Goal: Book appointment/travel/reservation

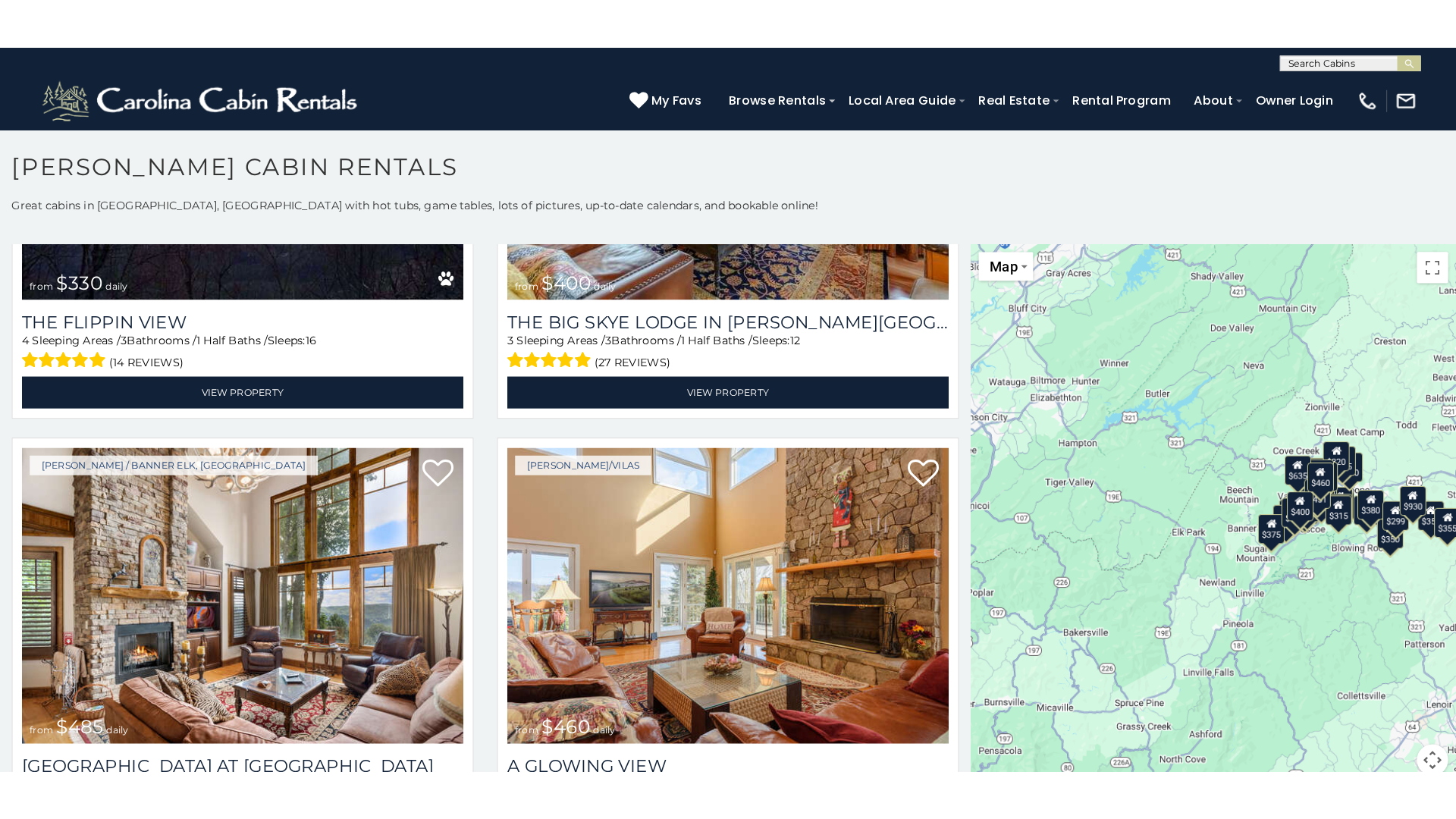
scroll to position [13, 0]
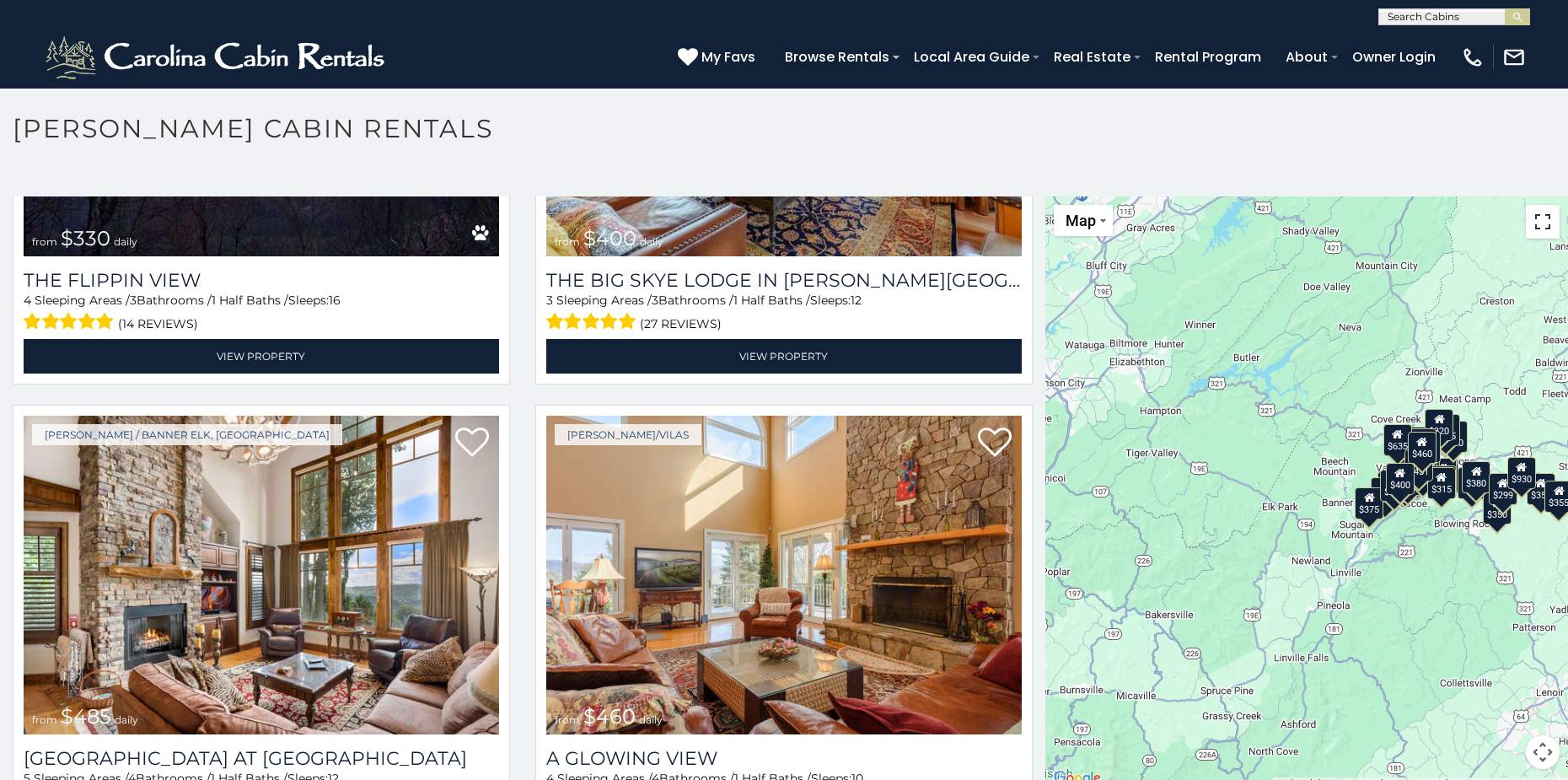
click at [1543, 220] on button "Toggle fullscreen view" at bounding box center [1543, 222] width 34 height 34
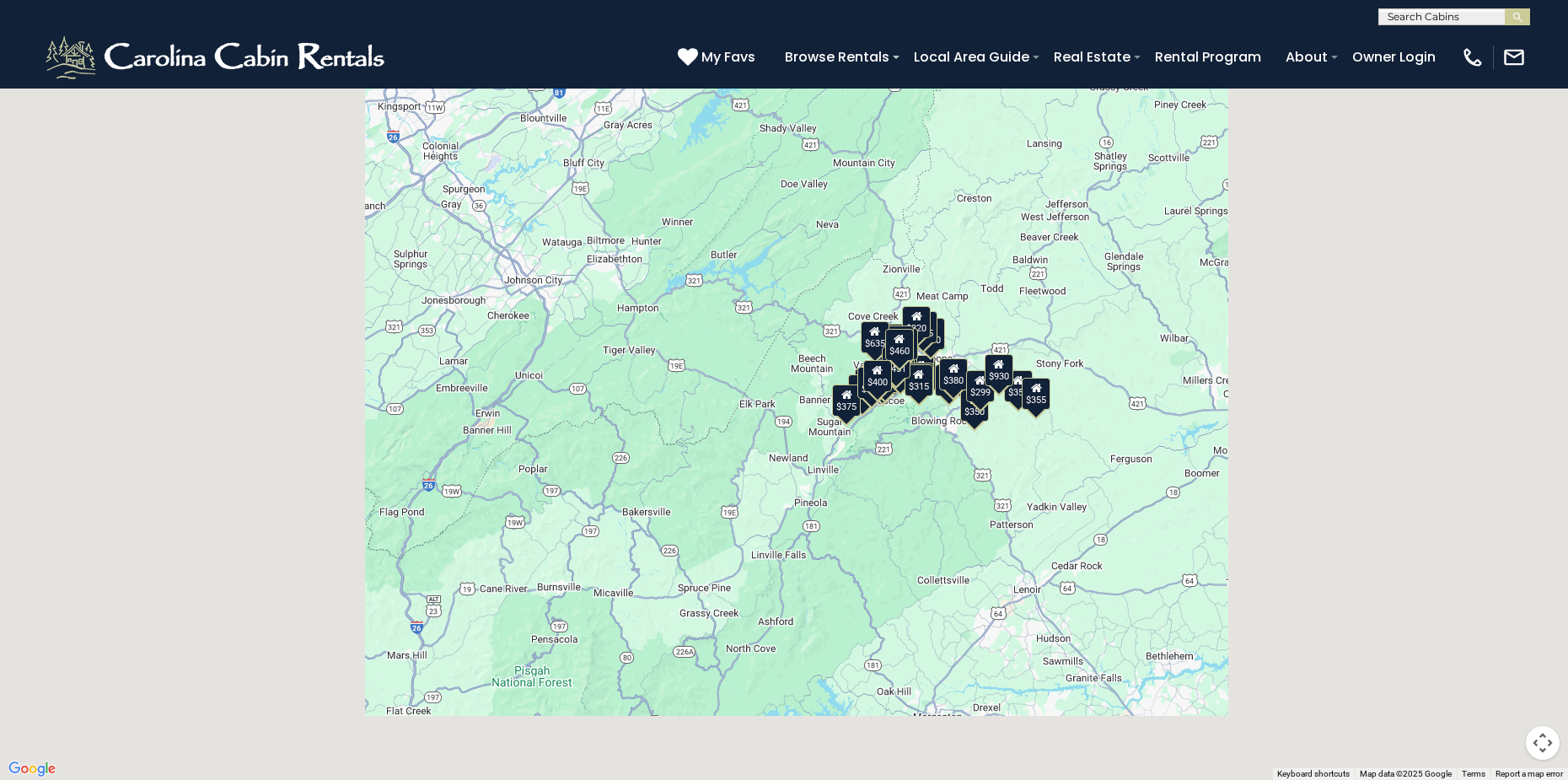
scroll to position [2764, 0]
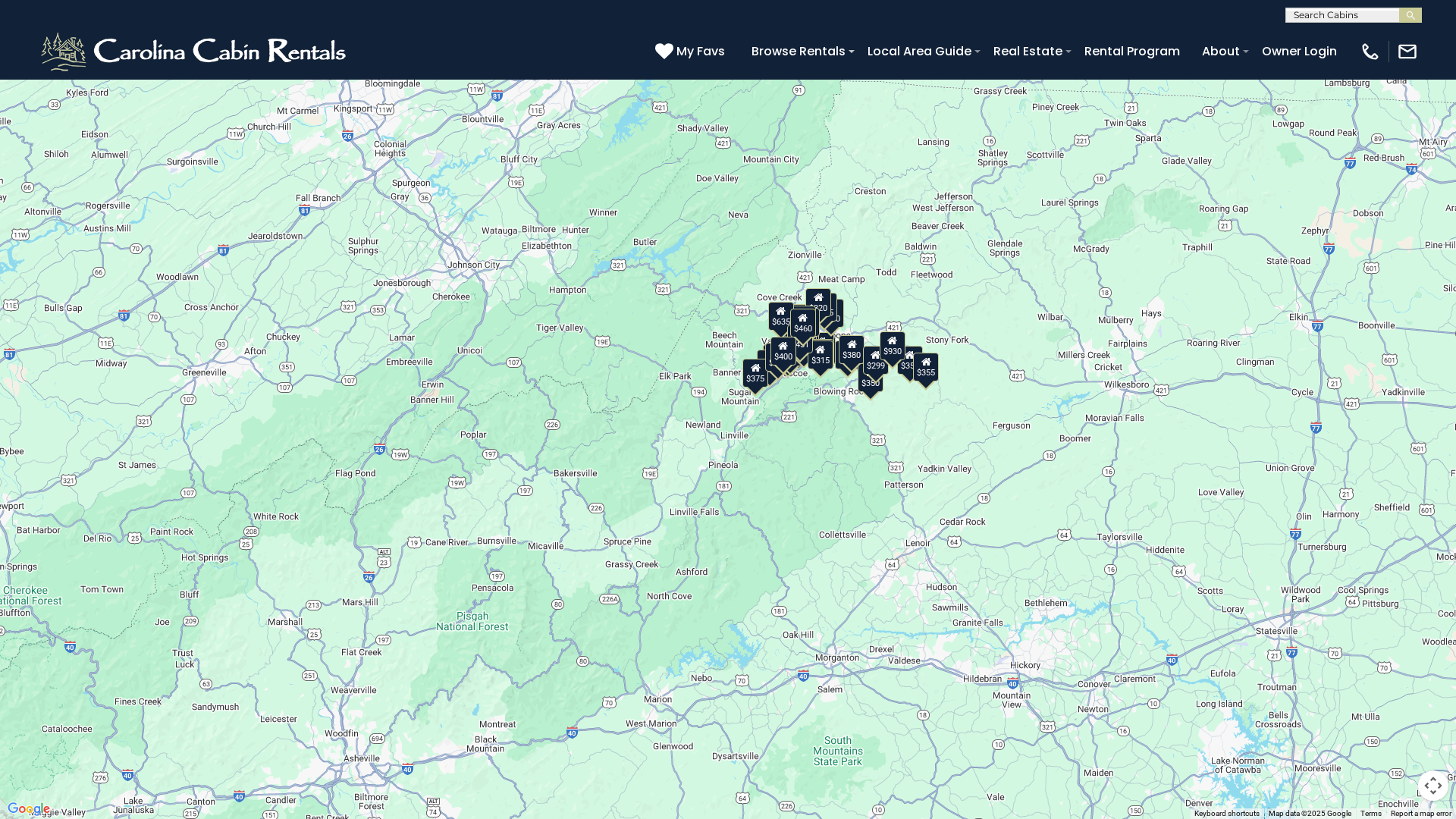
drag, startPoint x: 825, startPoint y: 452, endPoint x: 759, endPoint y: 470, distance: 68.4
click at [797, 485] on div "$349 $480 $315 $425 $355 $635 $675 $930 $400 $451 $330 $400 $485 $460 $395 $250…" at bounding box center [728, 410] width 1456 height 819
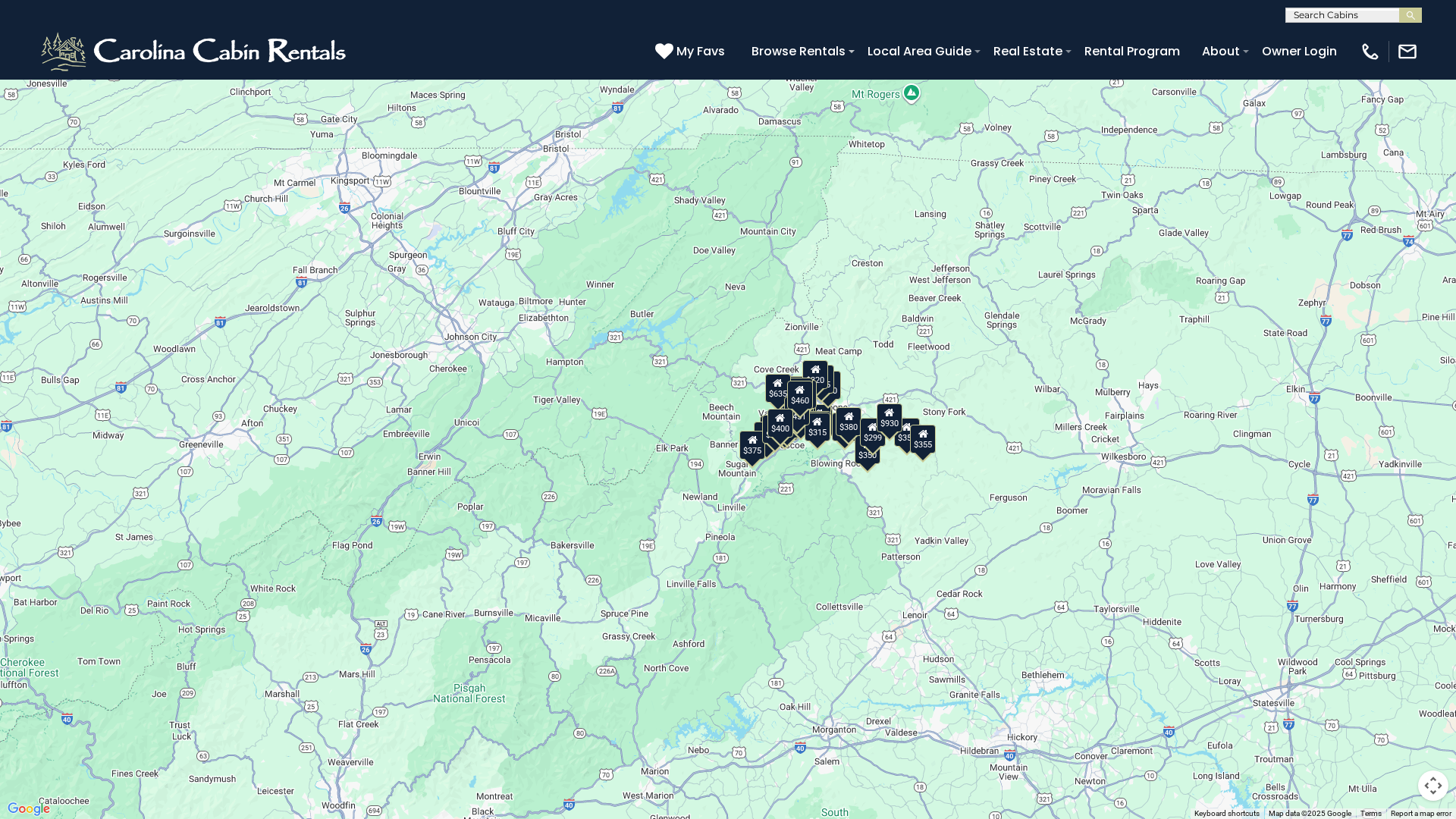
click at [53, 28] on button "Map" at bounding box center [33, 21] width 53 height 28
click at [44, 52] on li "Satellite" at bounding box center [53, 48] width 88 height 23
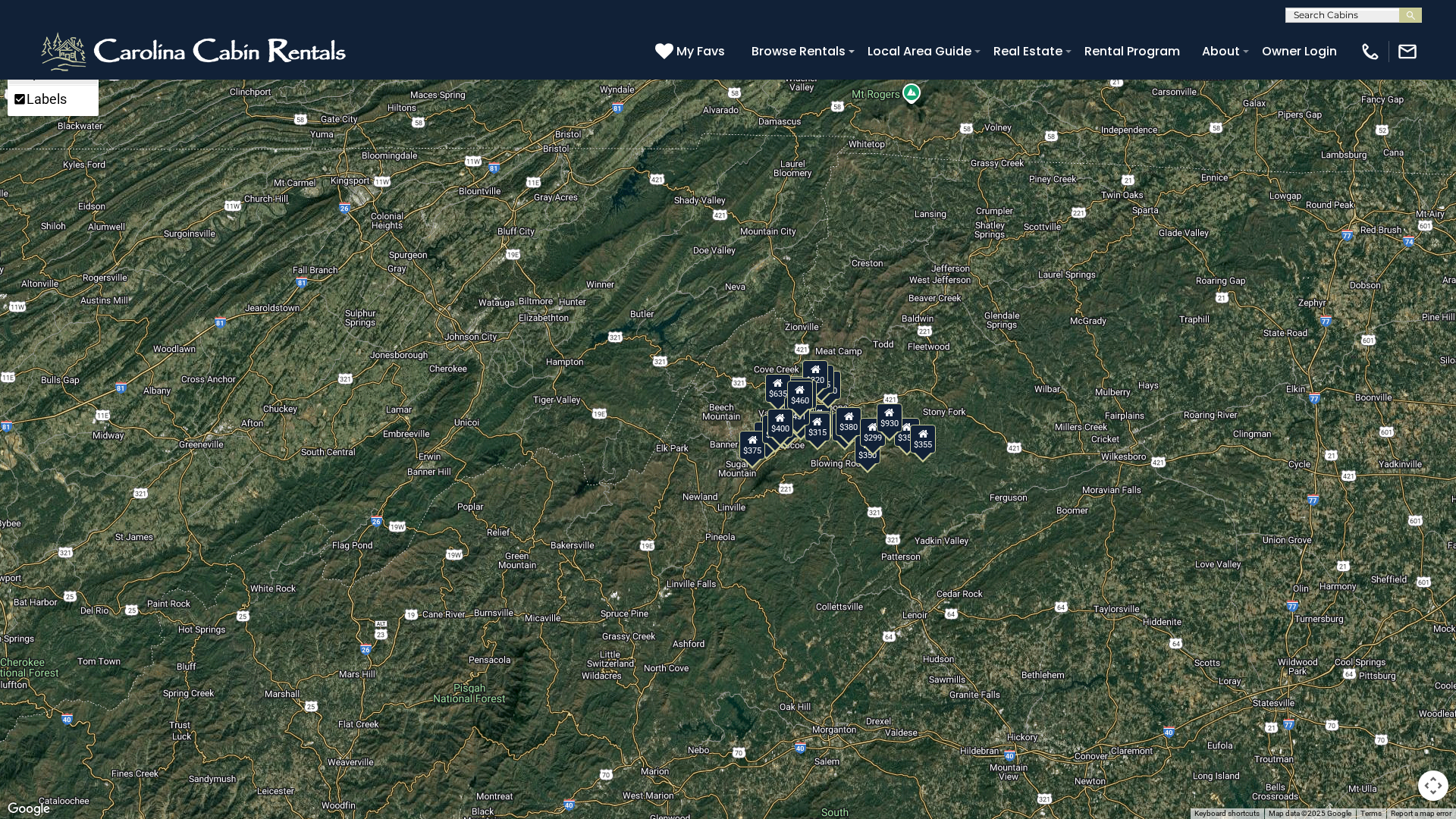
click at [52, 75] on li "Map" at bounding box center [53, 73] width 88 height 23
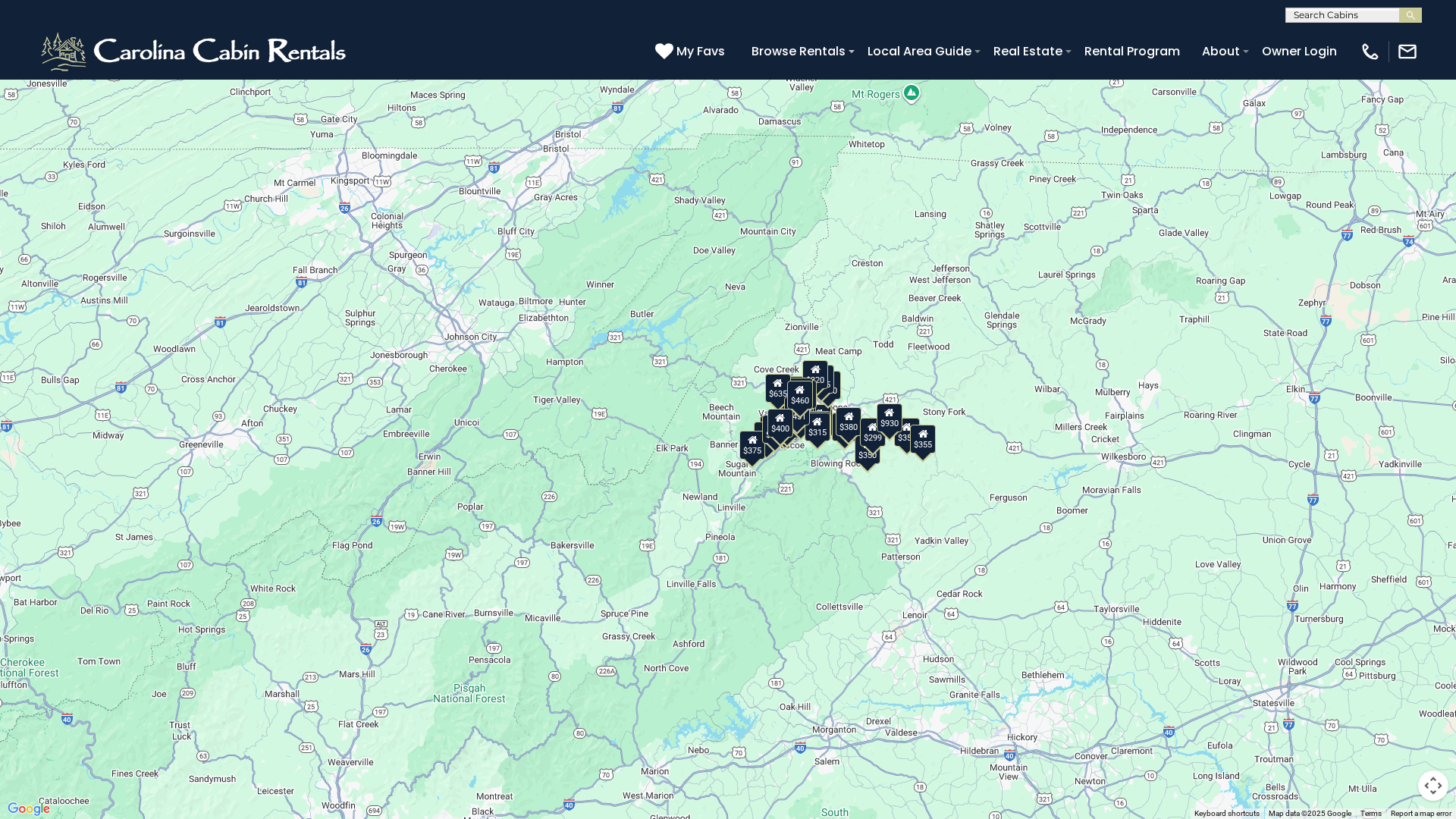
click at [47, 22] on button "Map" at bounding box center [33, 21] width 53 height 28
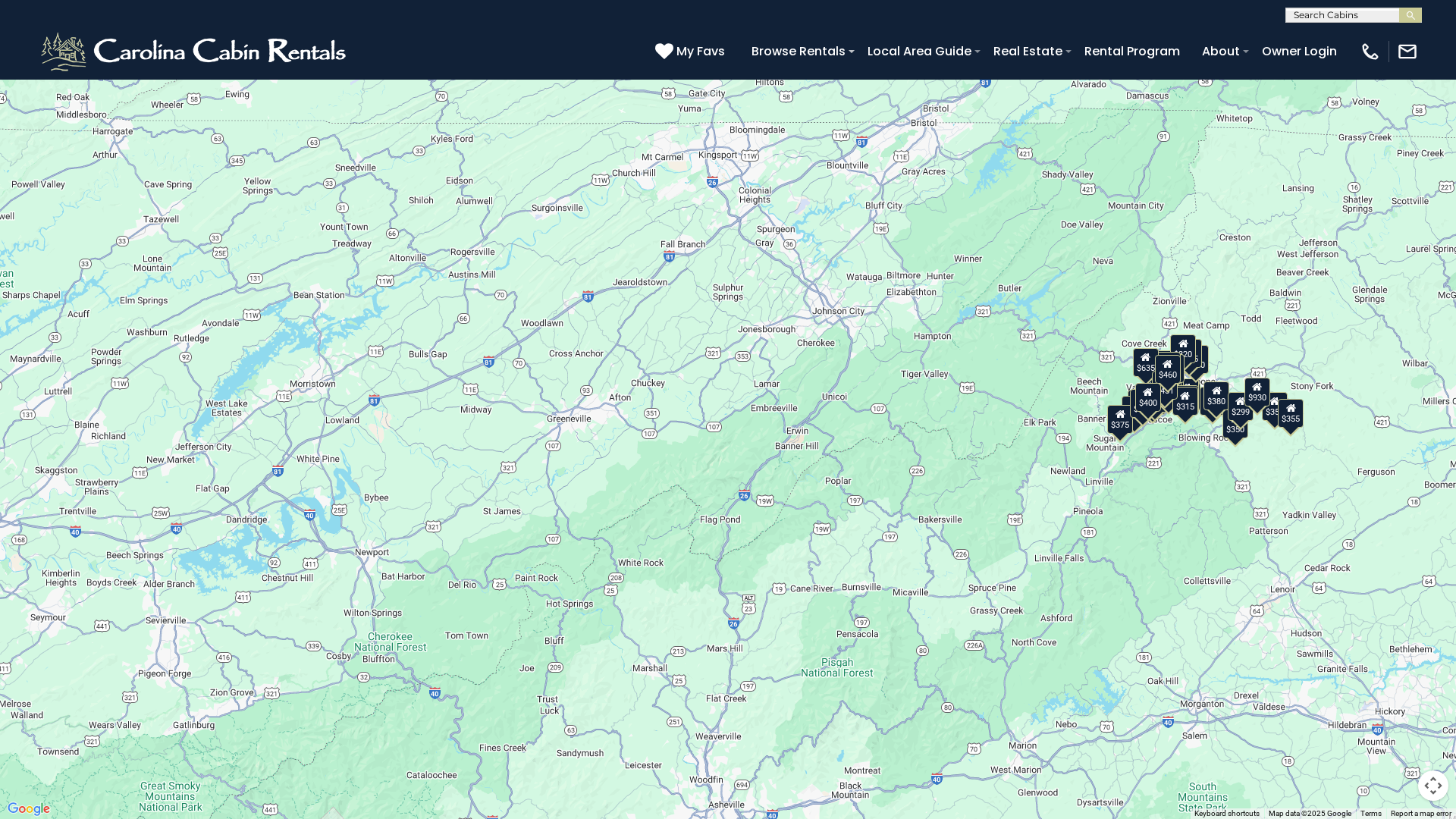
drag, startPoint x: 284, startPoint y: 390, endPoint x: 610, endPoint y: 211, distance: 371.9
click at [611, 210] on div "$349 $480 $315 $425 $355 $635 $675 $930 $400 $451 $330 $400 $485 $460 $395 $250…" at bounding box center [728, 410] width 1456 height 819
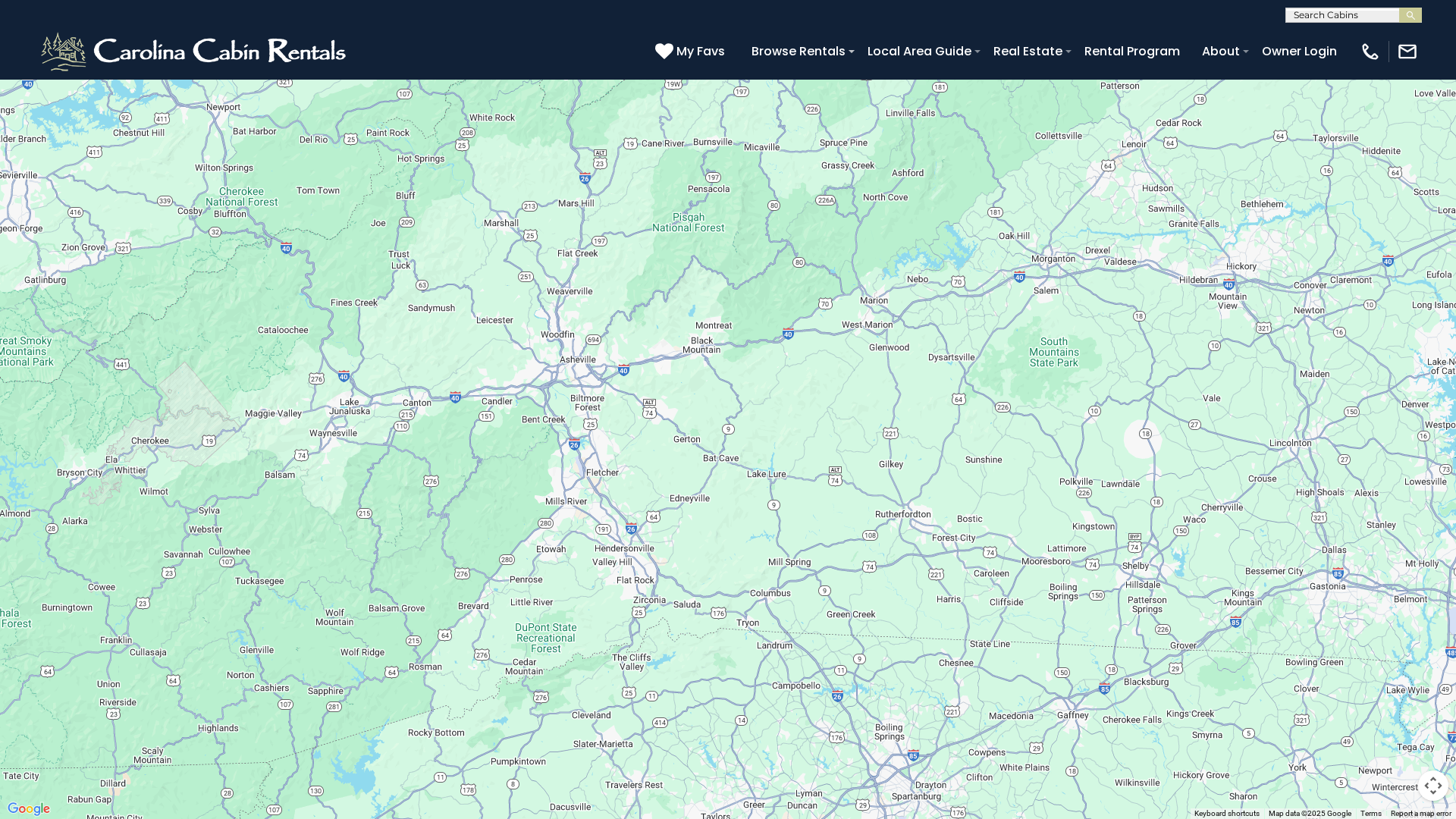
drag, startPoint x: 761, startPoint y: 518, endPoint x: 704, endPoint y: 364, distance: 164.2
click at [704, 364] on div "$349 $480 $315 $425 $355 $635 $675 $930 $400 $451 $330 $400 $485 $460 $395 $250…" at bounding box center [728, 410] width 1456 height 819
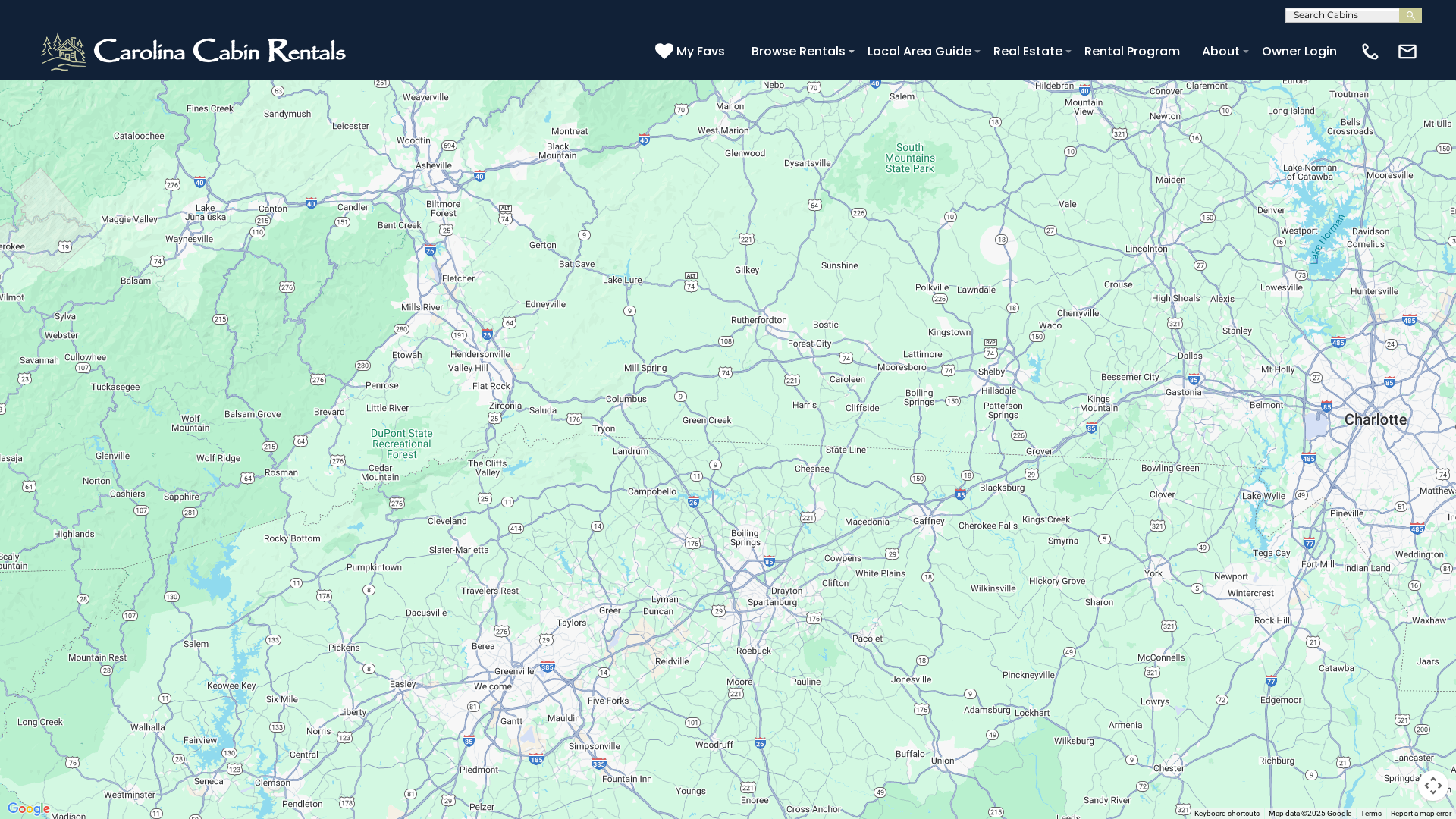
drag, startPoint x: 988, startPoint y: 538, endPoint x: 855, endPoint y: 398, distance: 193.1
click at [849, 372] on div "$349 $480 $315 $425 $355 $635 $675 $930 $400 $451 $330 $400 $485 $460 $395 $250…" at bounding box center [728, 410] width 1456 height 819
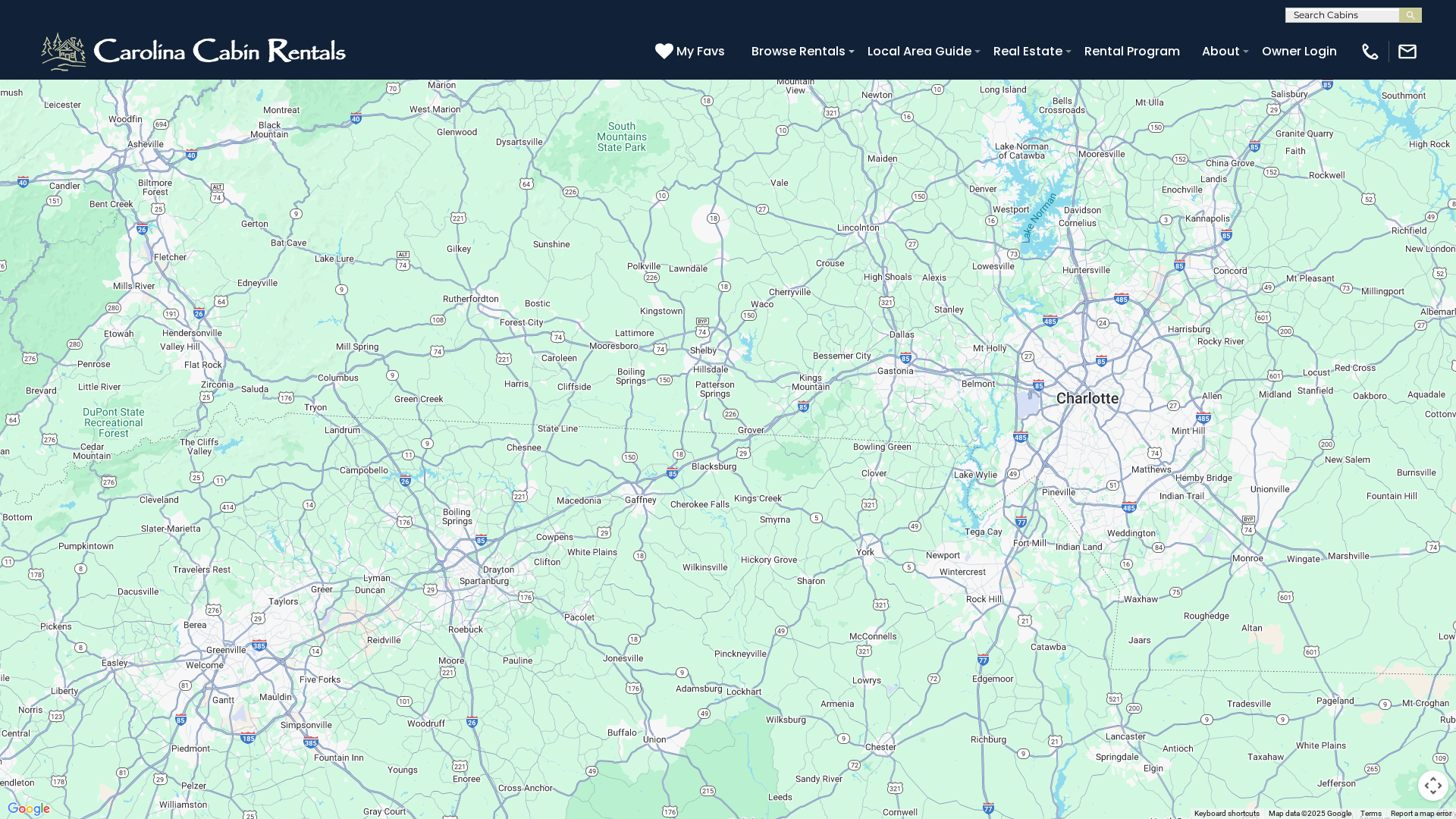
drag, startPoint x: 860, startPoint y: 455, endPoint x: 526, endPoint y: 464, distance: 334.1
click at [527, 472] on div "$349 $480 $315 $425 $355 $635 $675 $930 $400 $451 $330 $400 $485 $460 $395 $250…" at bounding box center [728, 410] width 1456 height 819
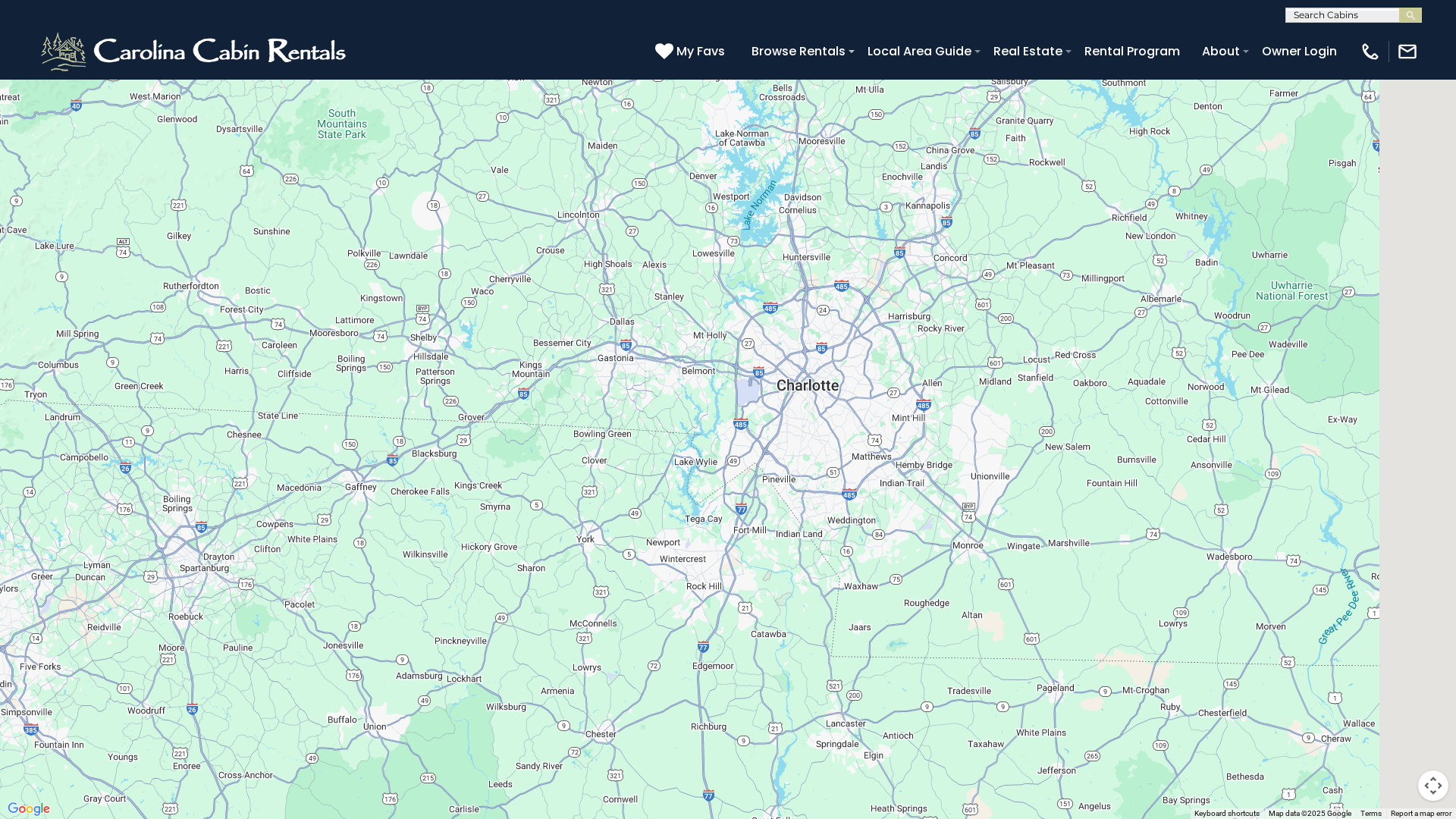
drag, startPoint x: 922, startPoint y: 449, endPoint x: 548, endPoint y: 427, distance: 374.6
click at [546, 428] on div "$349 $480 $315 $425 $355 $635 $675 $930 $400 $451 $330 $400 $485 $460 $395 $250…" at bounding box center [728, 410] width 1456 height 819
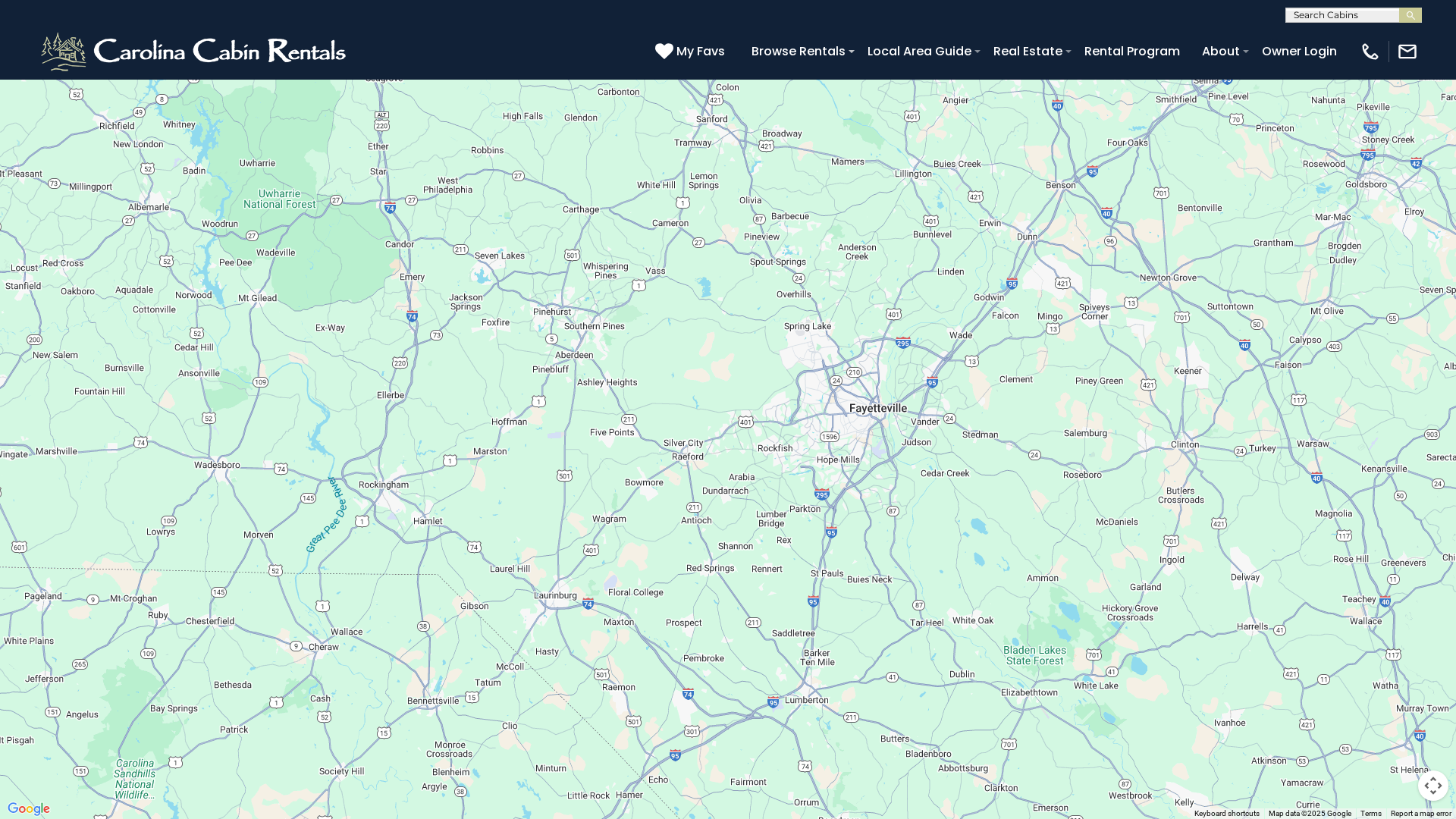
drag, startPoint x: 961, startPoint y: 481, endPoint x: 659, endPoint y: 436, distance: 305.3
click at [653, 437] on div "$349 $480 $315 $425 $355 $635 $675 $930 $400 $451 $330 $400 $485 $460 $395 $250…" at bounding box center [728, 410] width 1456 height 819
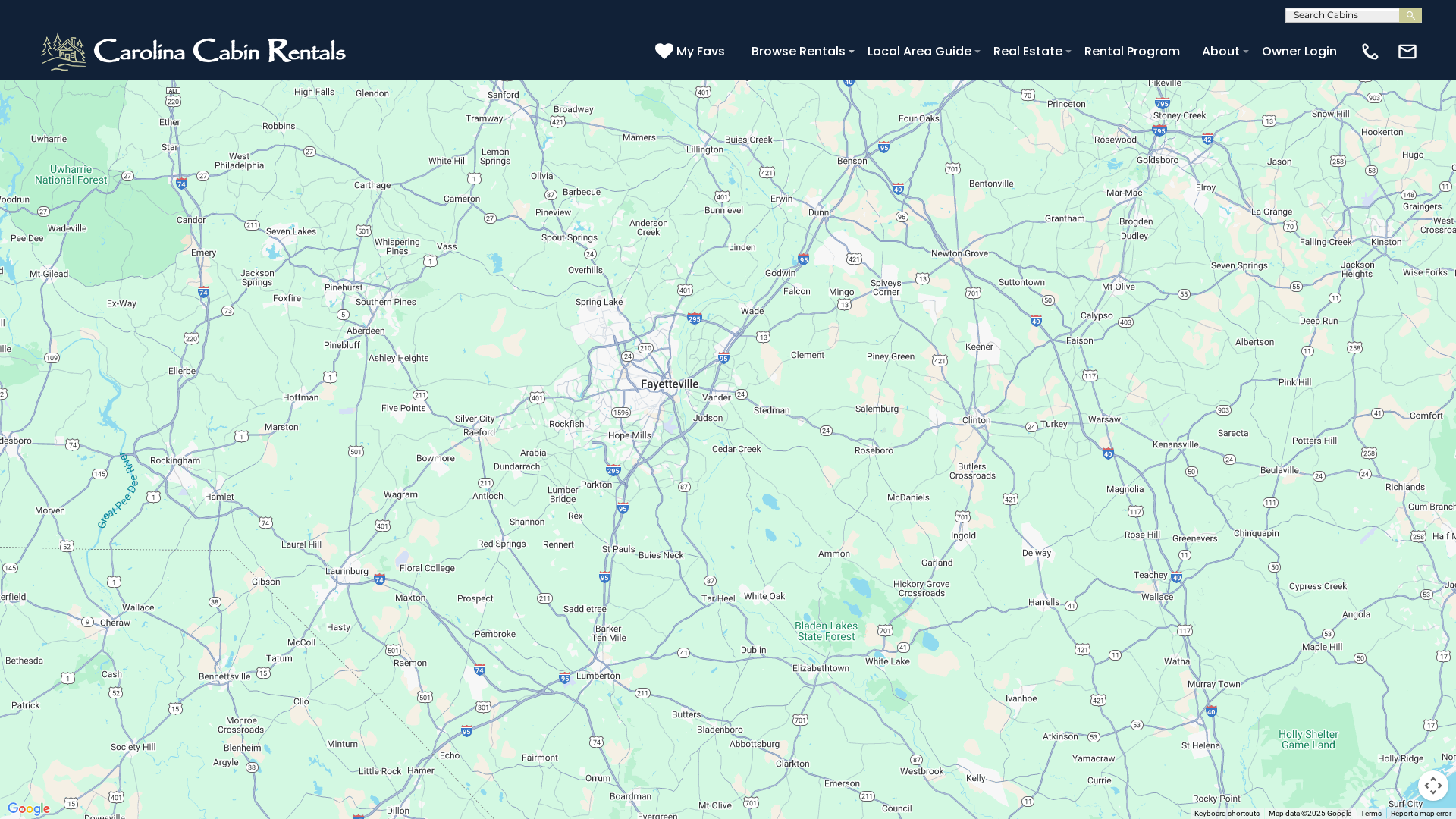
drag, startPoint x: 740, startPoint y: 456, endPoint x: 717, endPoint y: 467, distance: 25.5
click at [732, 484] on div "$349 $480 $315 $425 $355 $635 $675 $930 $400 $451 $330 $400 $485 $460 $395 $250…" at bounding box center [728, 410] width 1456 height 819
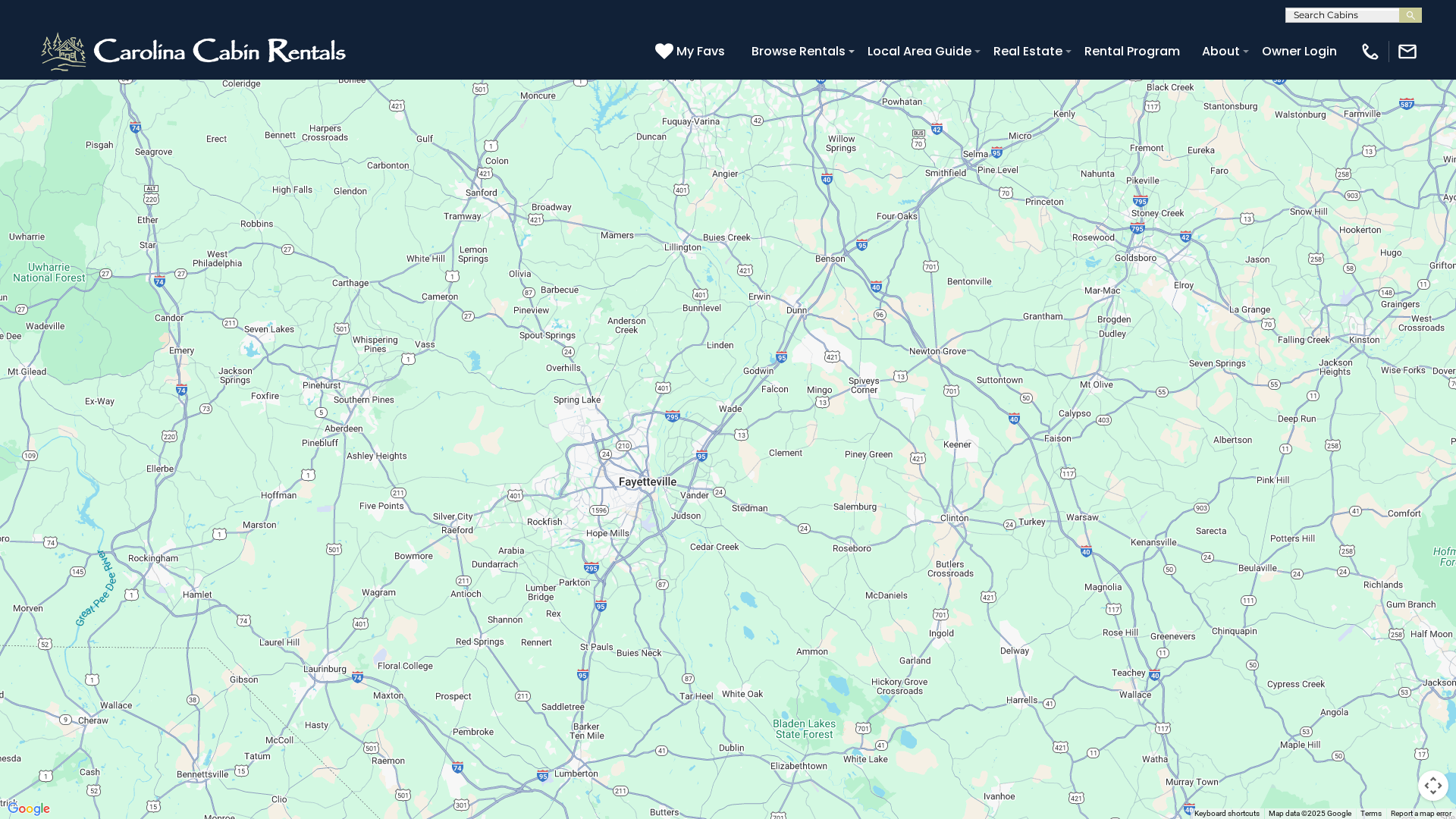
drag, startPoint x: 668, startPoint y: 418, endPoint x: 706, endPoint y: 445, distance: 46.6
click at [652, 492] on div "$349 $480 $315 $425 $355 $635 $675 $930 $400 $451 $330 $400 $485 $460 $395 $250…" at bounding box center [728, 410] width 1456 height 819
click at [1410, 31] on button "Toggle fullscreen view" at bounding box center [1434, 22] width 30 height 30
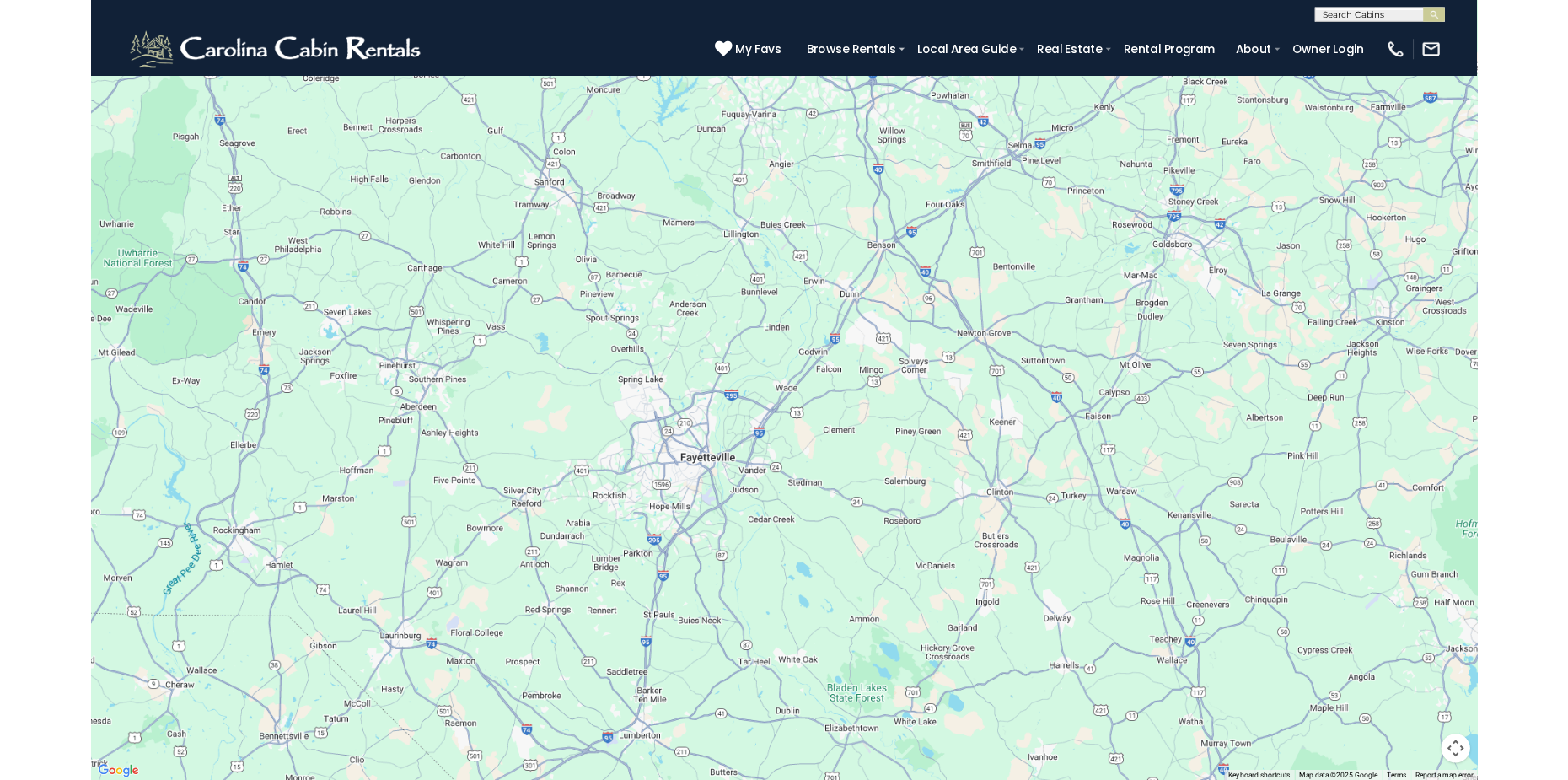
scroll to position [2699, 0]
